Goal: Check status: Check status

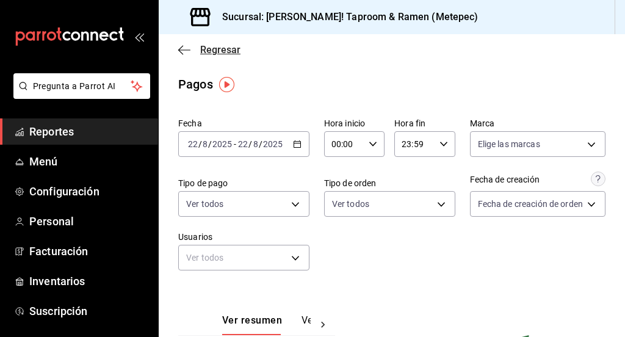
click at [180, 49] on icon "button" at bounding box center [184, 49] width 12 height 1
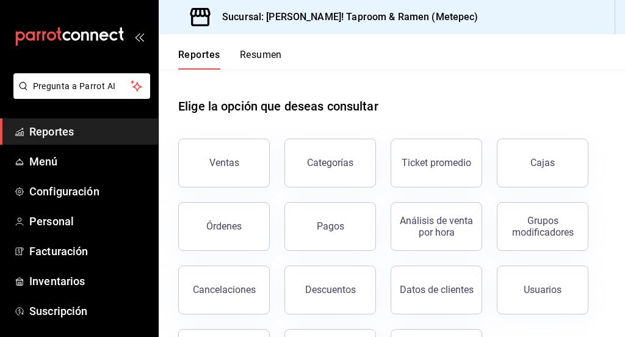
scroll to position [47, 0]
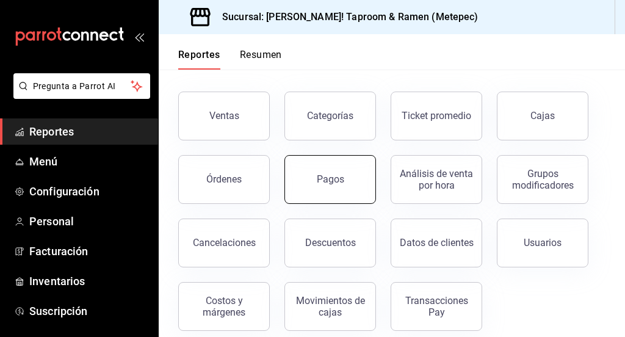
click at [339, 171] on button "Pagos" at bounding box center [330, 179] width 92 height 49
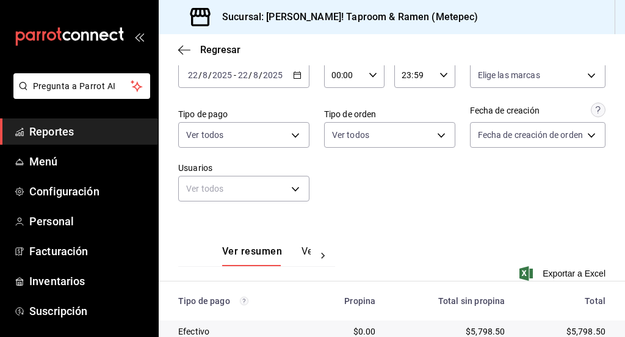
scroll to position [71, 0]
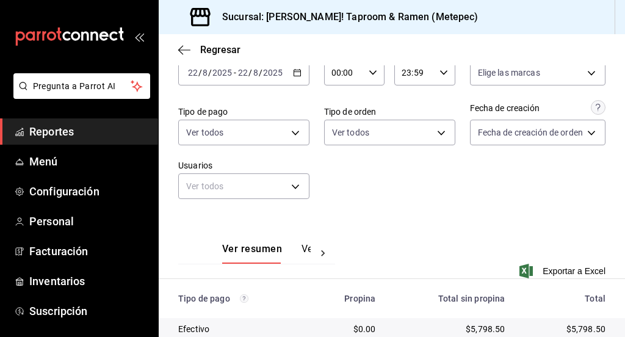
click at [294, 70] on \(Stroke\) "button" at bounding box center [297, 73] width 7 height 7
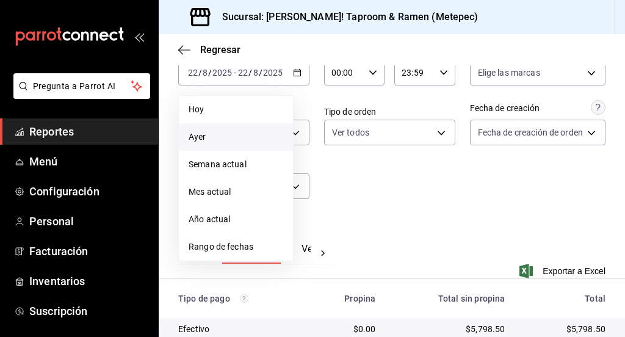
click at [231, 143] on span "Ayer" at bounding box center [236, 137] width 95 height 13
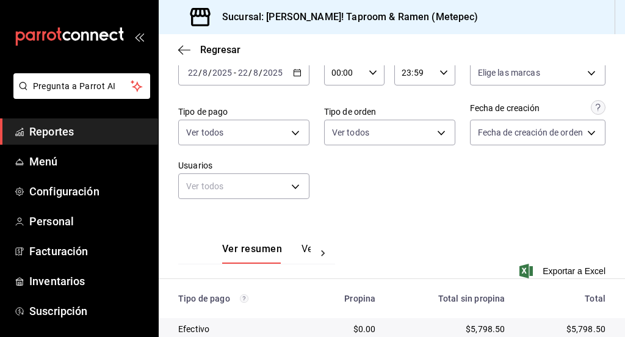
click at [305, 256] on button "Ver pagos" at bounding box center [324, 253] width 46 height 21
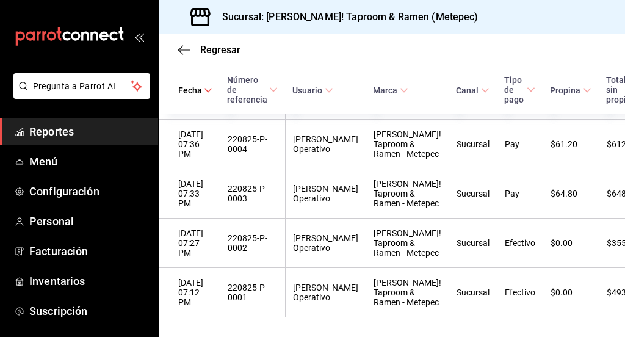
scroll to position [2136, 0]
